Goal: Information Seeking & Learning: Find specific page/section

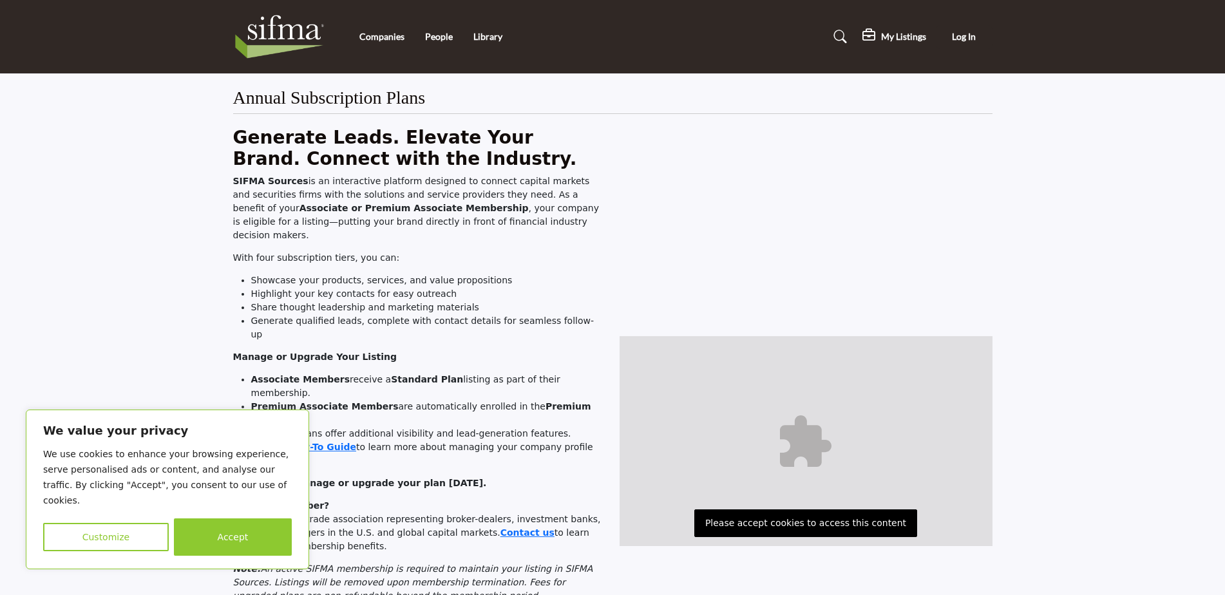
click at [774, 520] on p "Please accept cookies to access this content" at bounding box center [805, 523] width 223 height 28
click at [204, 538] on button "Accept" at bounding box center [233, 536] width 118 height 37
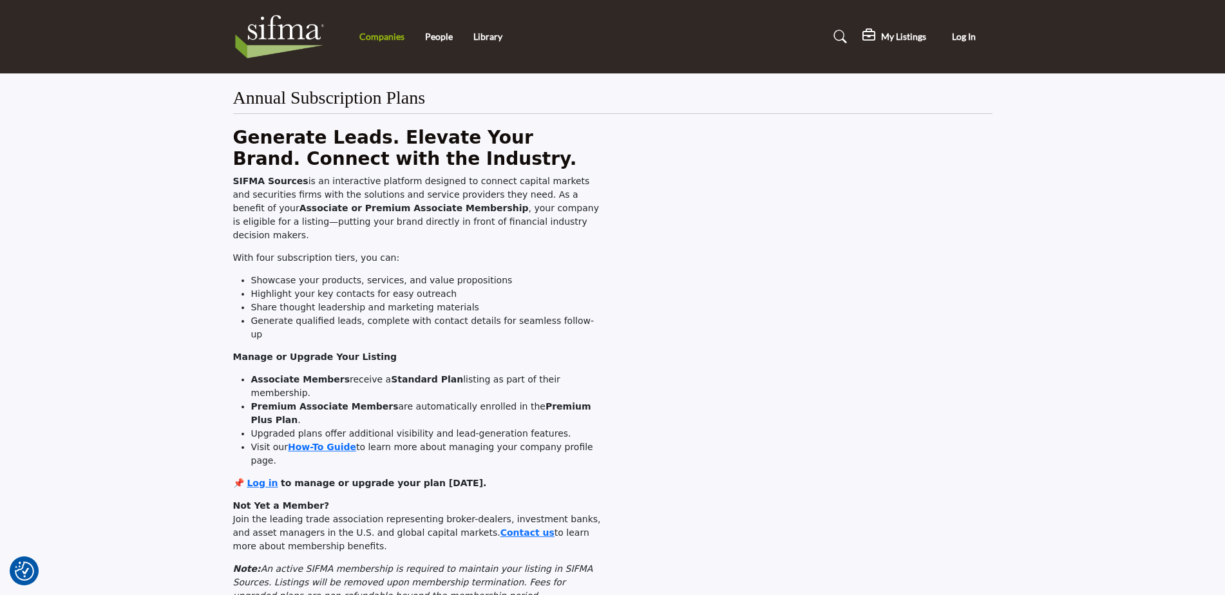
click at [381, 36] on link "Companies" at bounding box center [381, 36] width 45 height 11
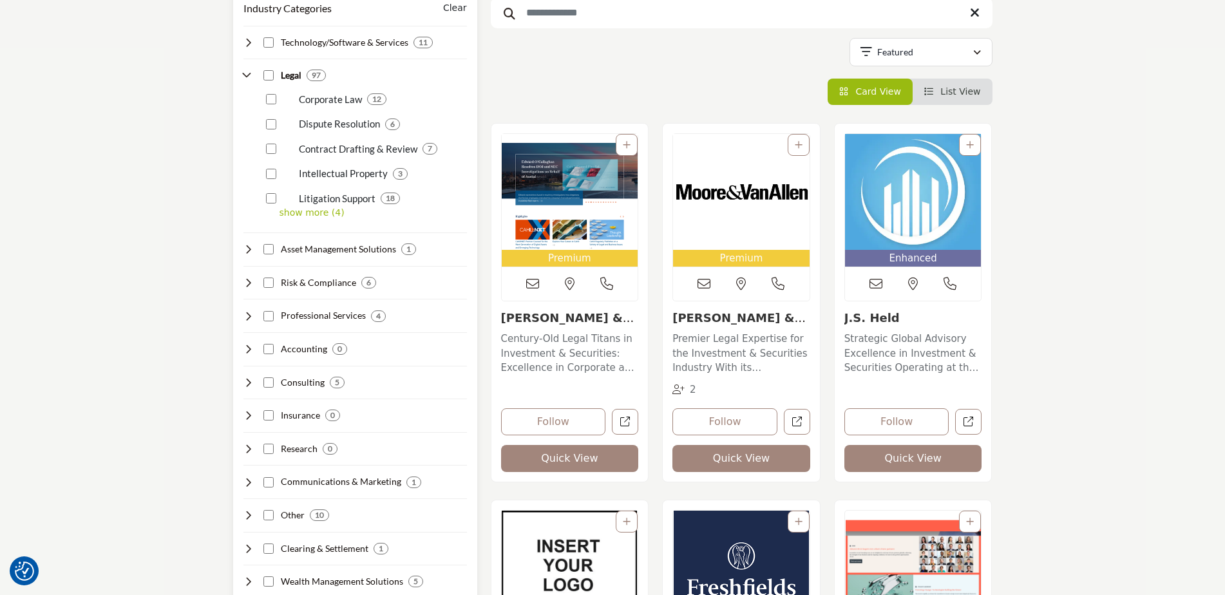
scroll to position [258, 0]
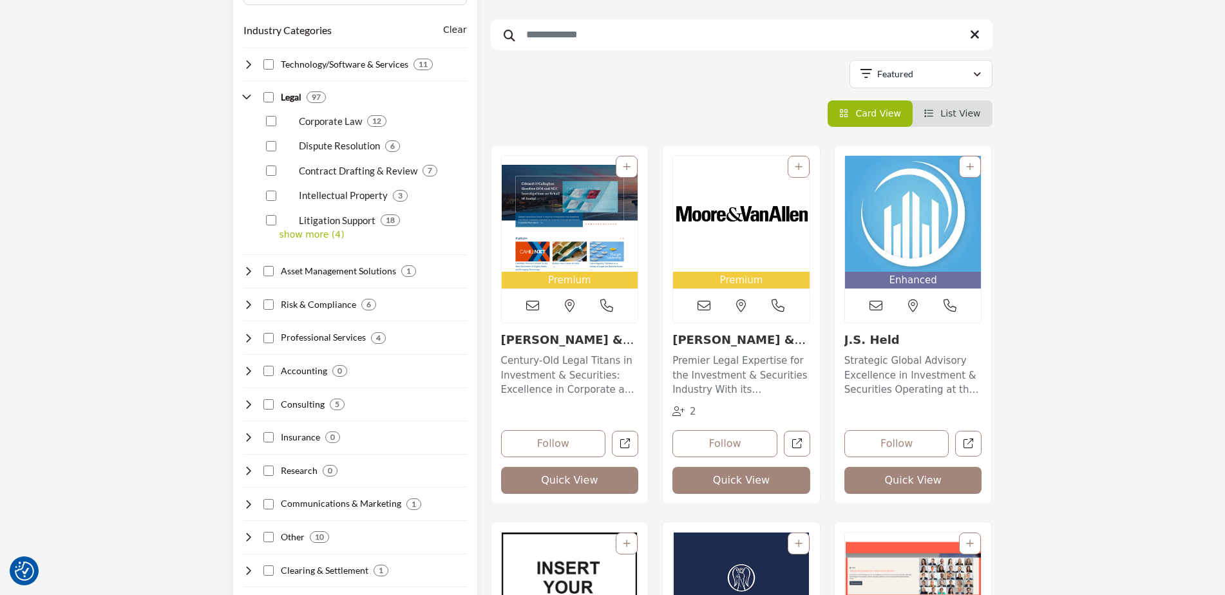
click at [304, 233] on p "show more (4)" at bounding box center [373, 235] width 187 height 14
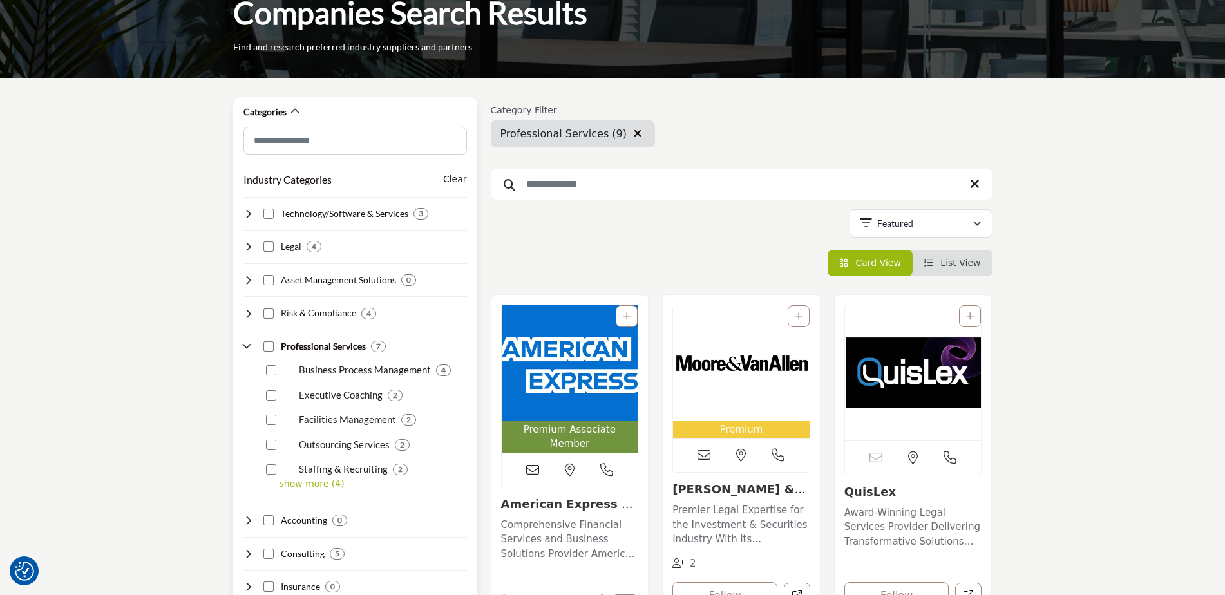
scroll to position [129, 0]
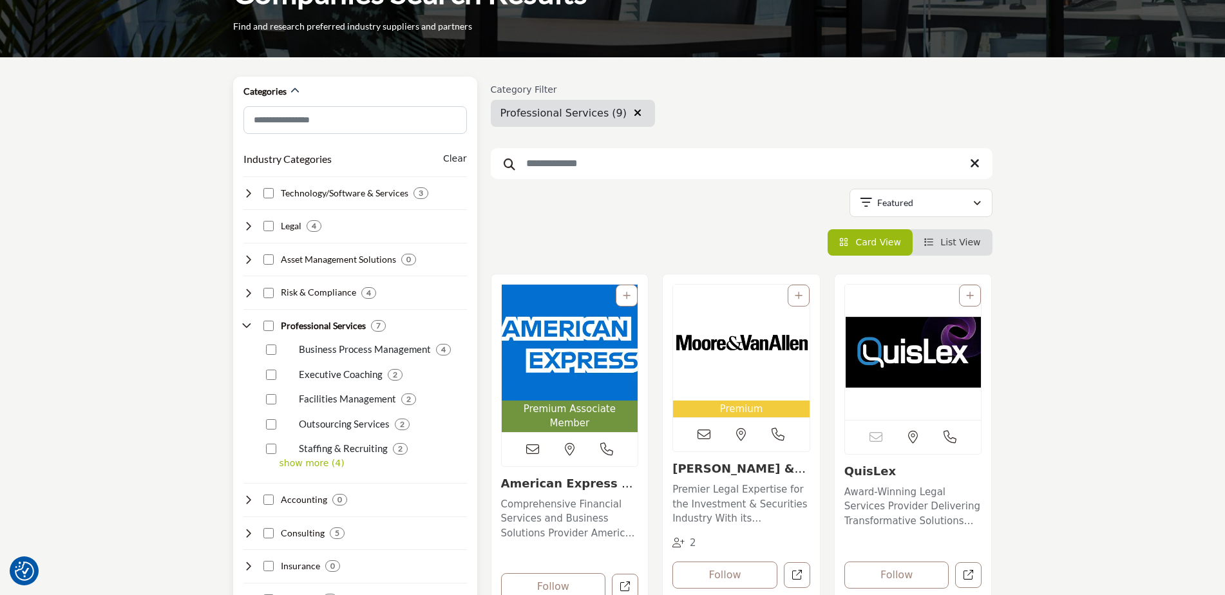
click at [310, 462] on p "show more (4)" at bounding box center [373, 464] width 187 height 14
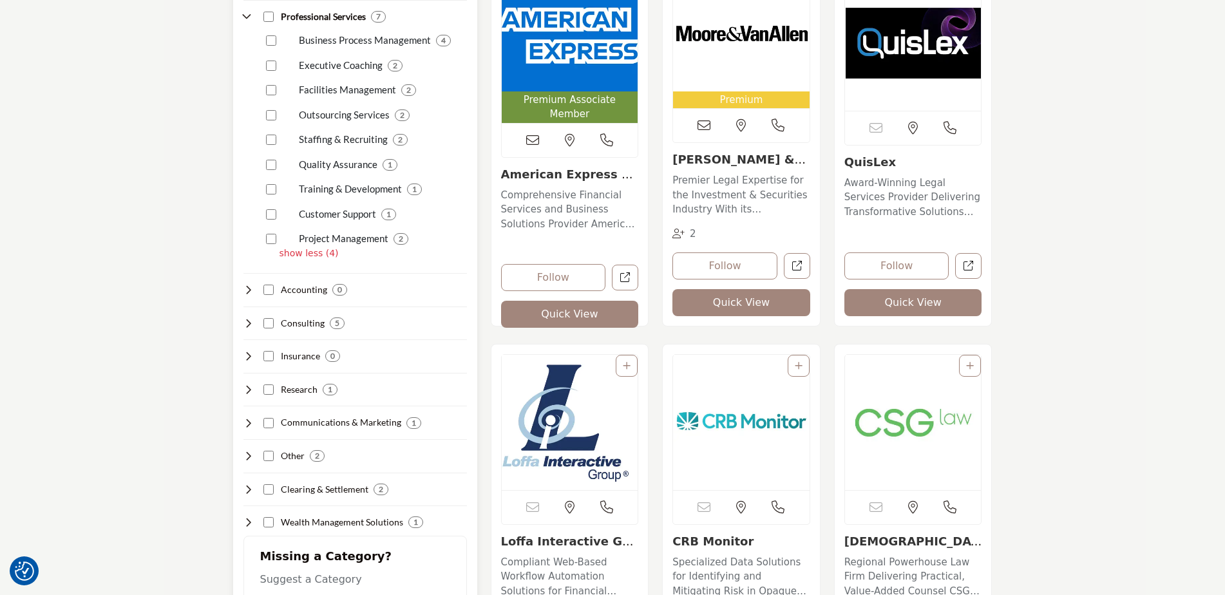
scroll to position [451, 0]
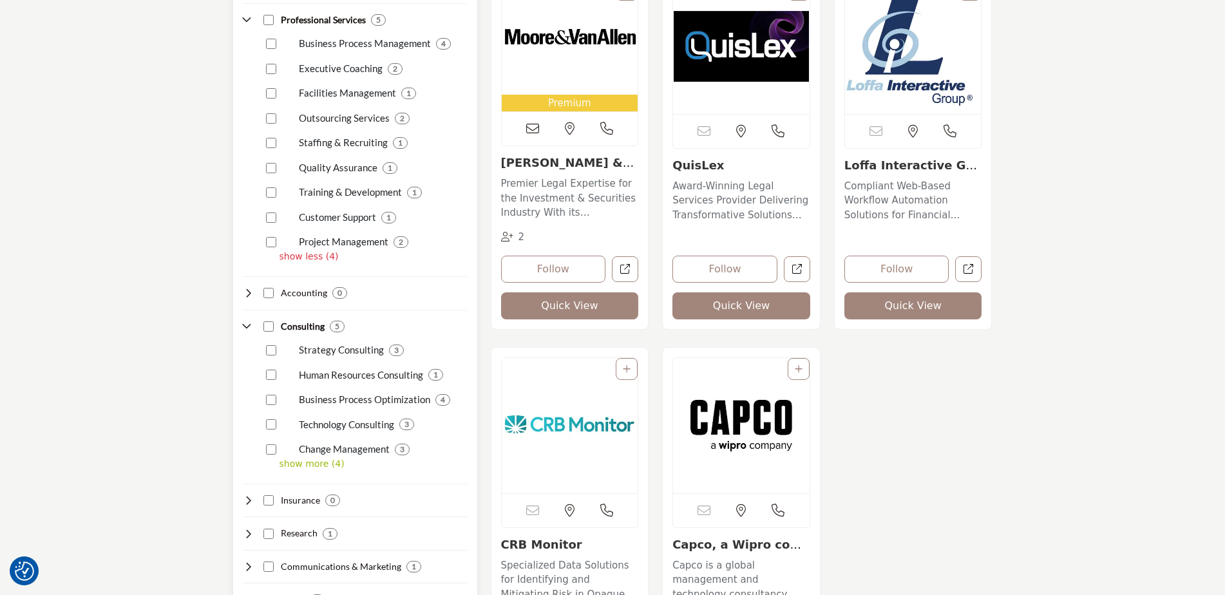
scroll to position [451, 0]
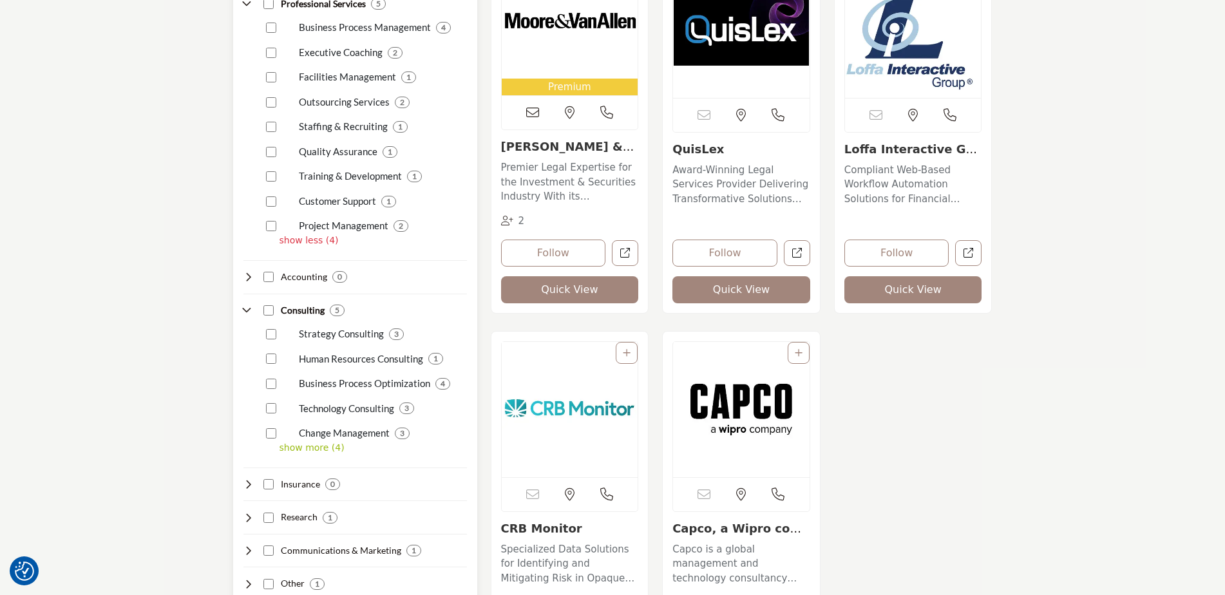
click at [298, 450] on p "show more (4)" at bounding box center [373, 448] width 187 height 14
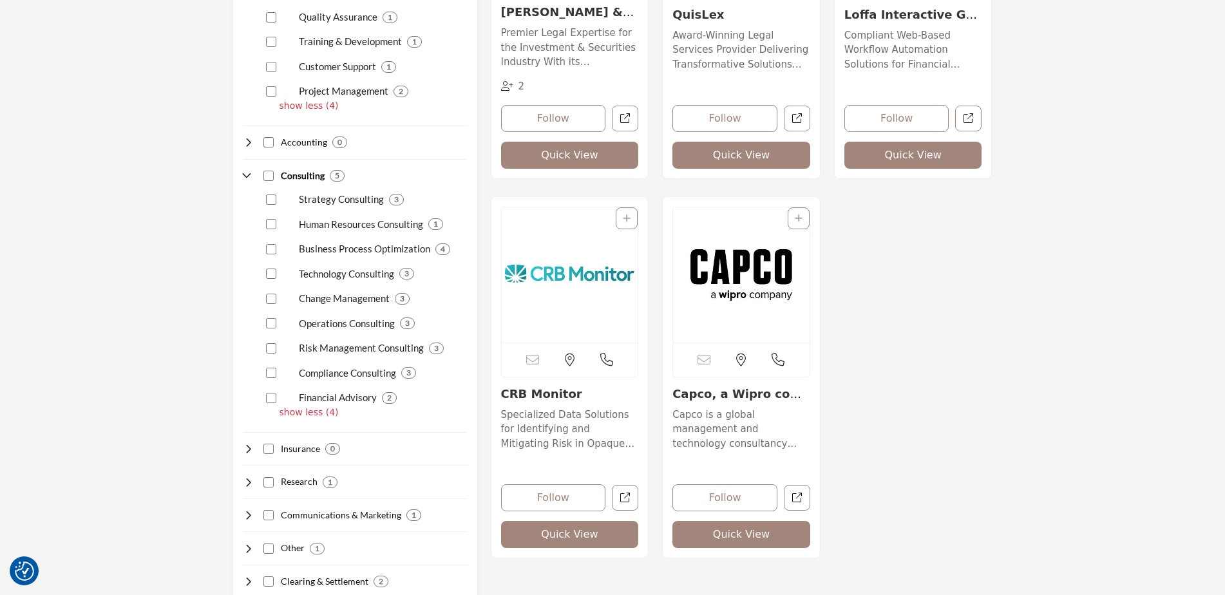
scroll to position [644, 0]
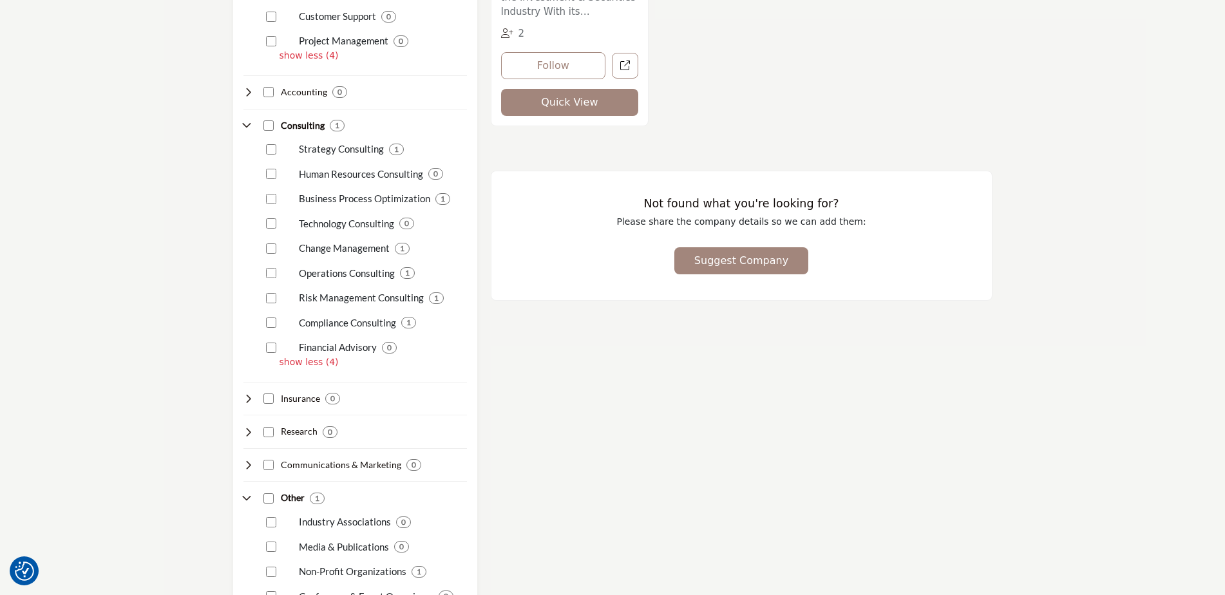
scroll to position [773, 0]
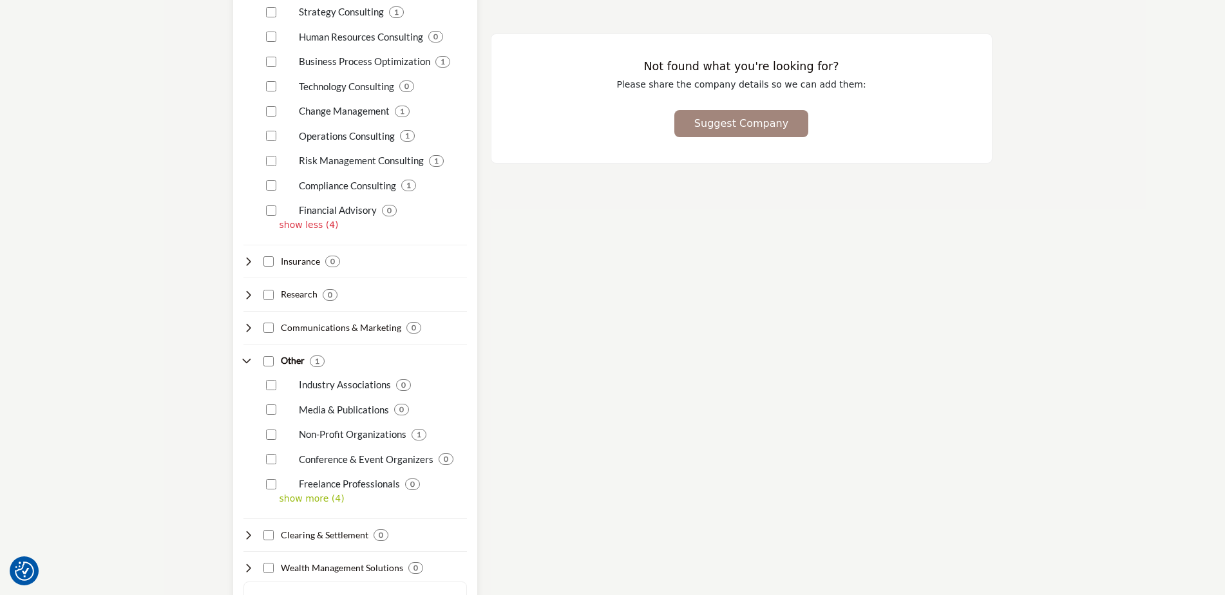
click at [318, 498] on p "show more (4)" at bounding box center [373, 499] width 187 height 14
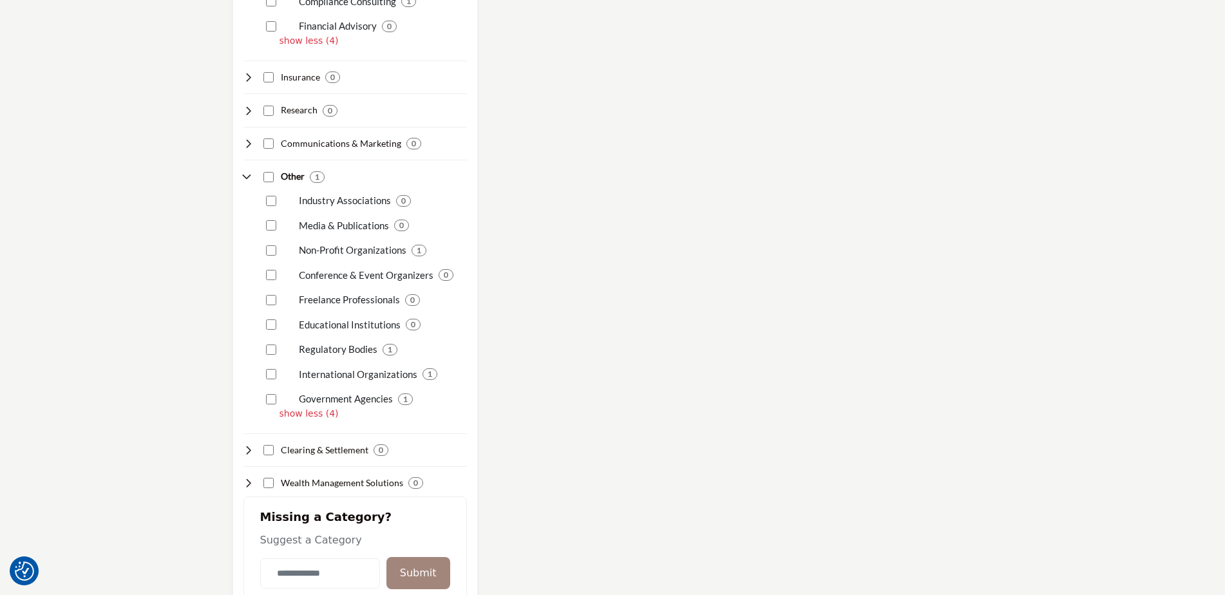
scroll to position [966, 0]
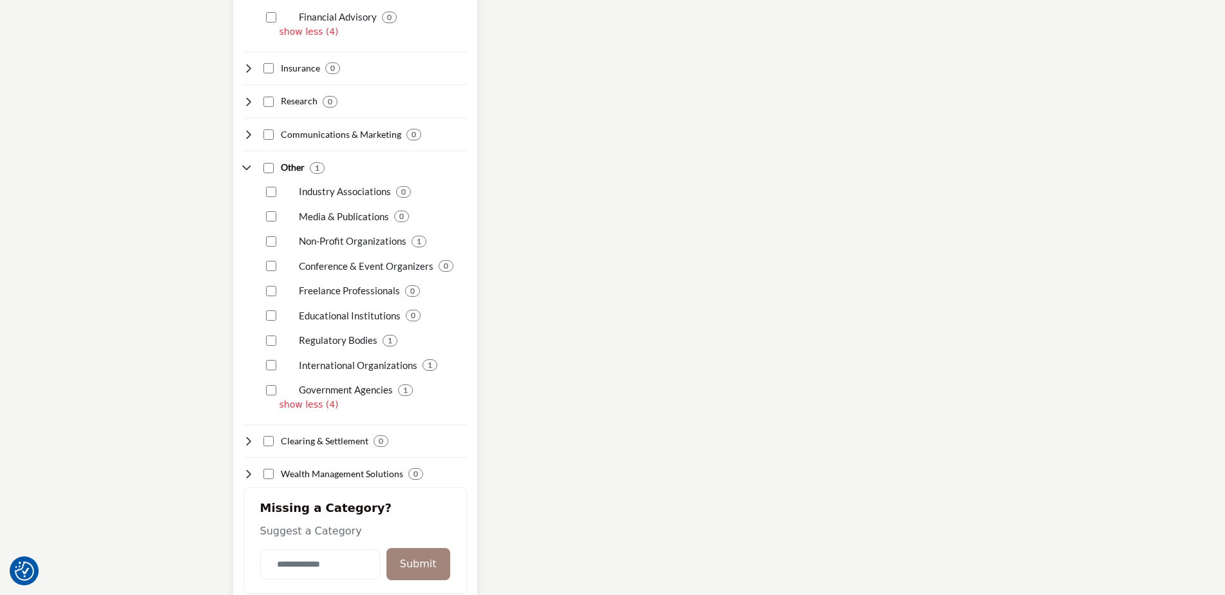
click at [356, 388] on p "Government Agencies" at bounding box center [346, 390] width 94 height 15
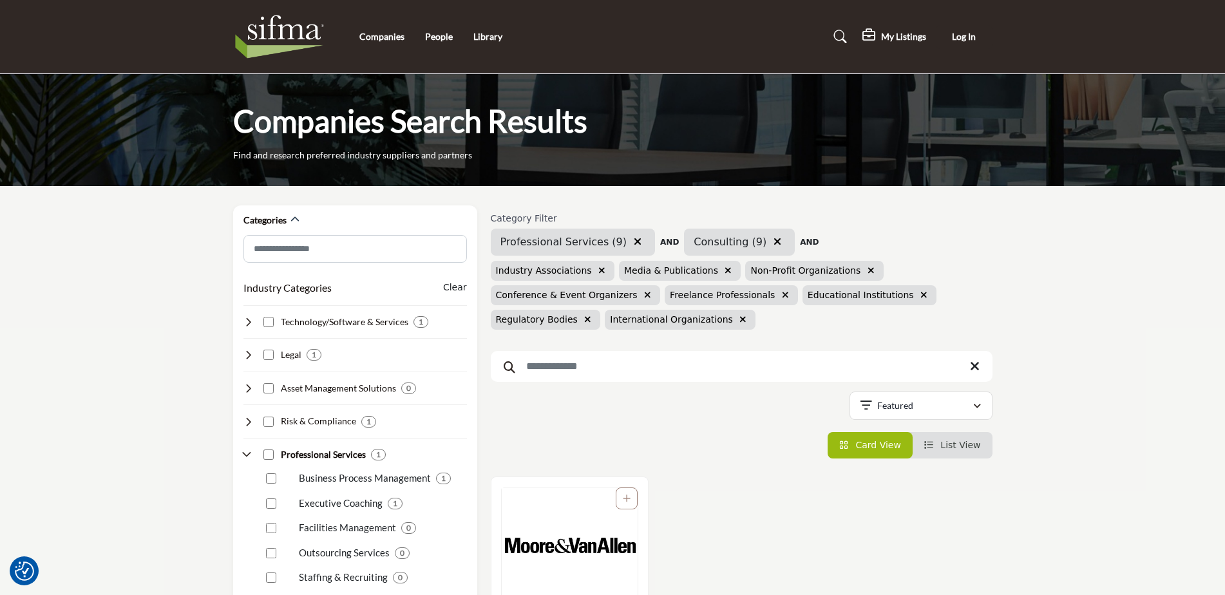
click at [270, 43] on img at bounding box center [283, 37] width 100 height 52
